Goal: Navigation & Orientation: Find specific page/section

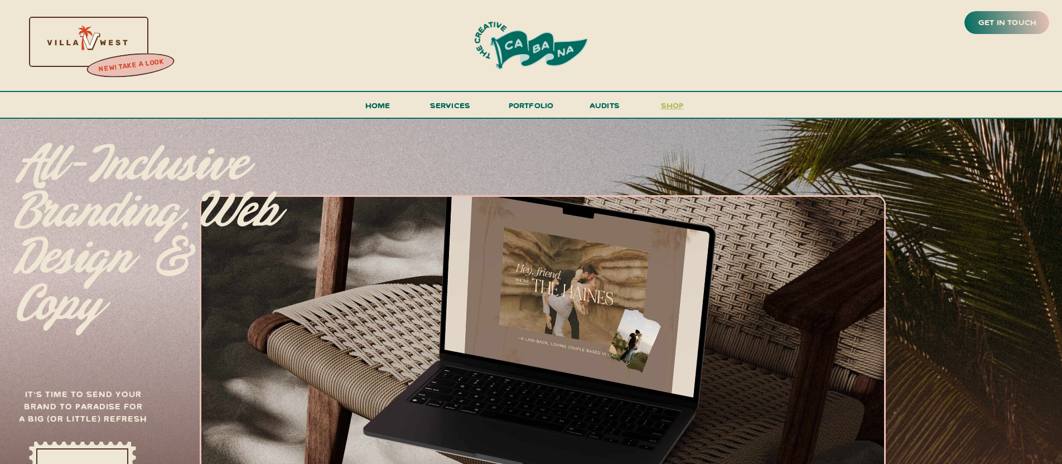
click at [667, 106] on h3 "shop" at bounding box center [672, 108] width 54 height 20
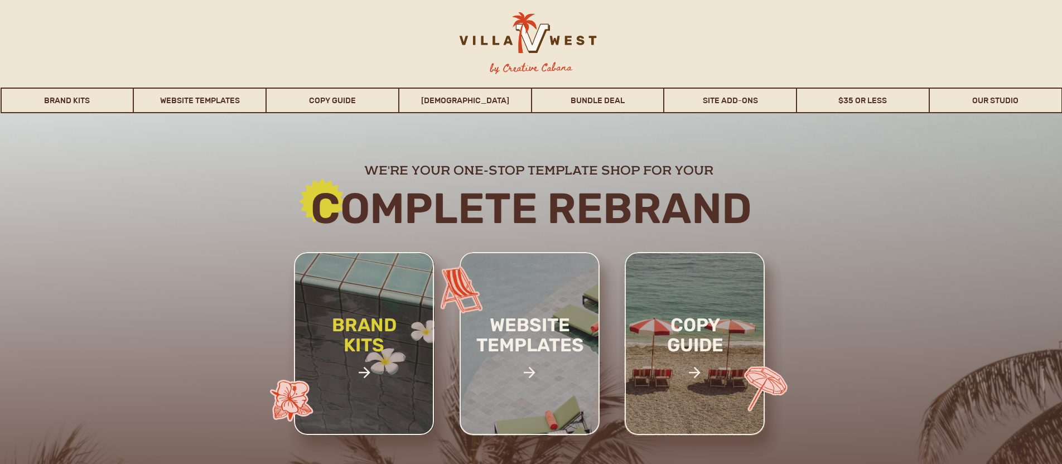
click at [358, 329] on h2 "brand kits" at bounding box center [364, 354] width 94 height 78
click at [508, 340] on h2 "website templates" at bounding box center [530, 347] width 146 height 64
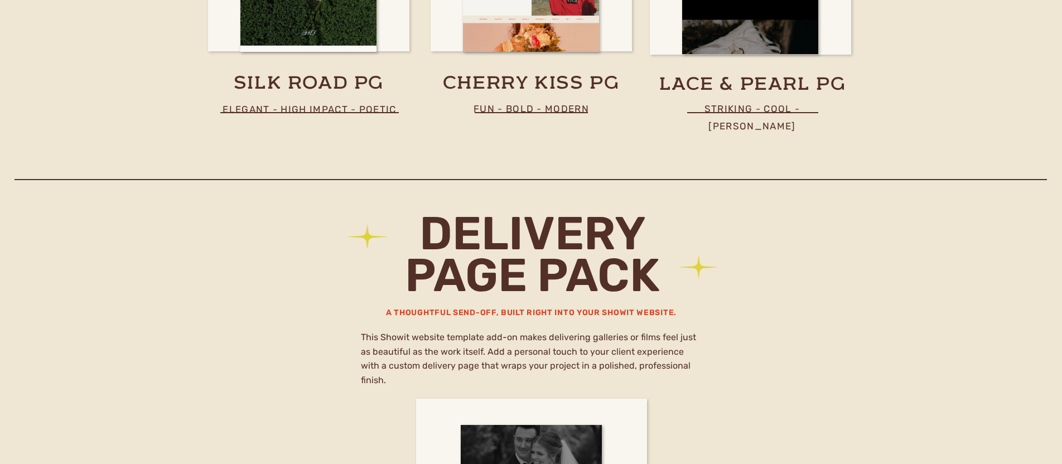
scroll to position [7005, 0]
